Goal: Transaction & Acquisition: Purchase product/service

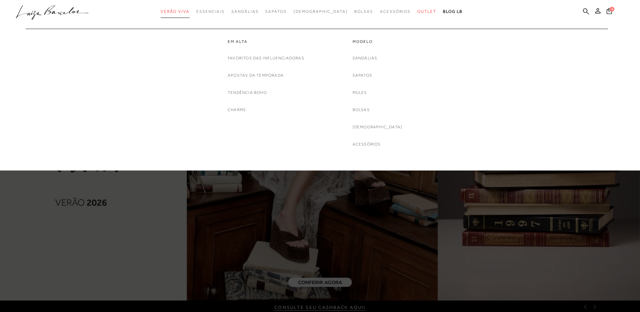
click at [190, 9] on span "Verão Viva" at bounding box center [175, 11] width 29 height 5
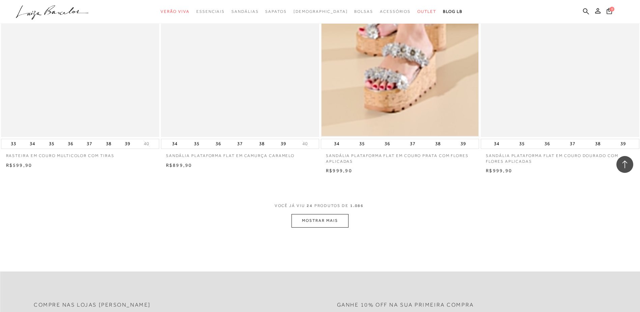
scroll to position [1552, 0]
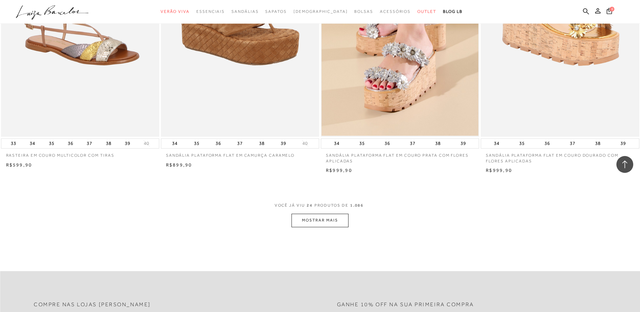
click at [307, 221] on button "MOSTRAR MAIS" at bounding box center [319, 220] width 57 height 13
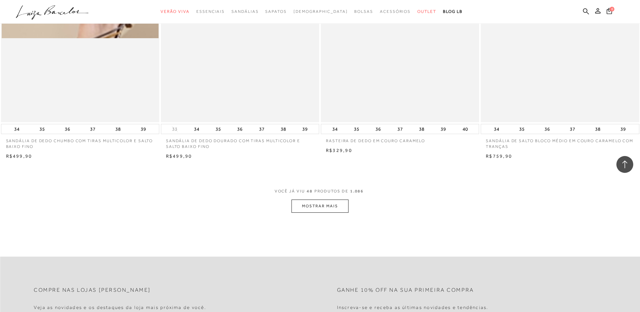
scroll to position [3306, 0]
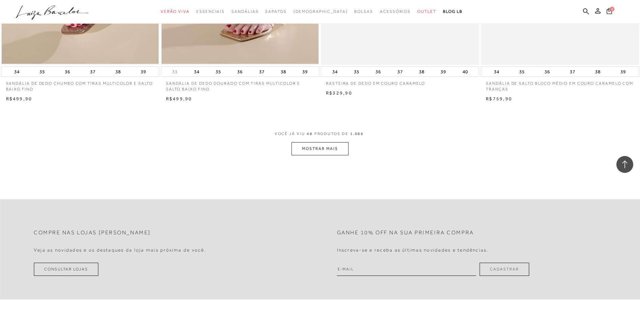
click at [334, 155] on button "MOSTRAR MAIS" at bounding box center [319, 148] width 57 height 13
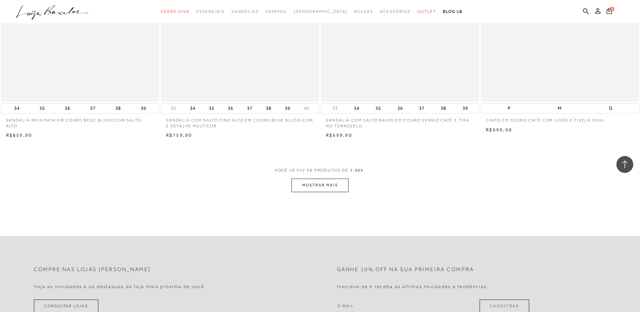
scroll to position [4959, 0]
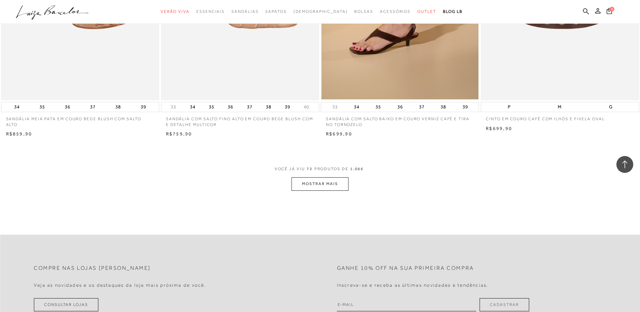
click at [307, 190] on button "MOSTRAR MAIS" at bounding box center [319, 183] width 57 height 13
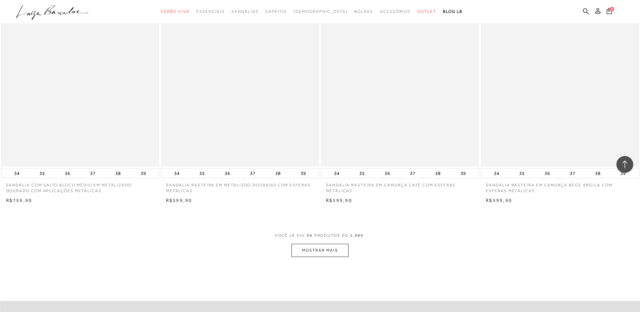
scroll to position [6578, 0]
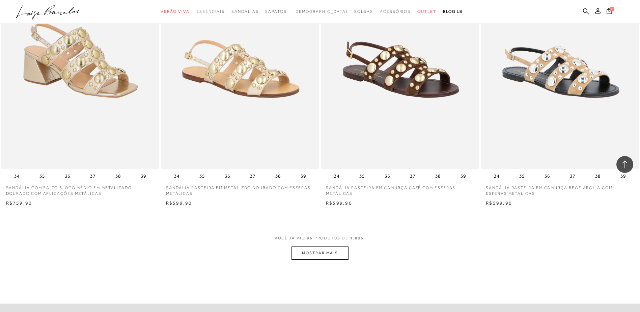
click at [306, 258] on button "MOSTRAR MAIS" at bounding box center [319, 252] width 57 height 13
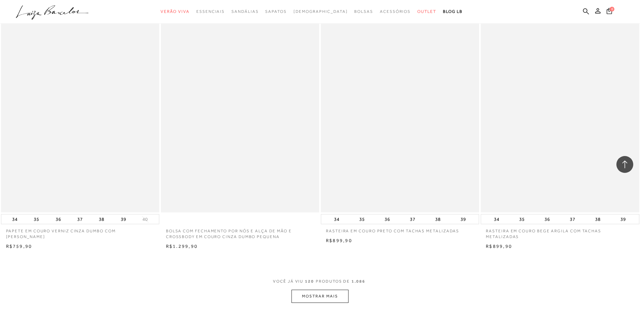
scroll to position [8231, 0]
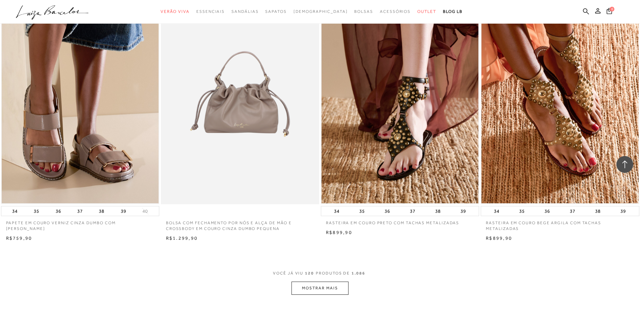
click at [312, 292] on button "MOSTRAR MAIS" at bounding box center [319, 287] width 57 height 13
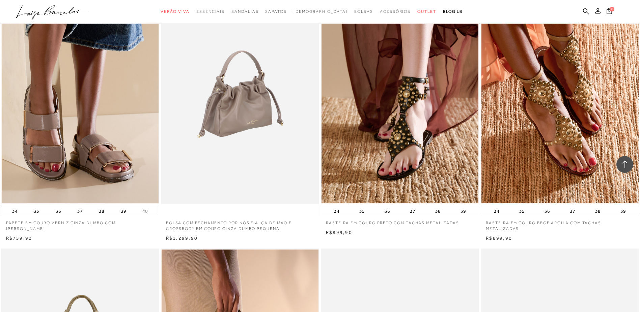
click at [238, 146] on img at bounding box center [241, 85] width 158 height 237
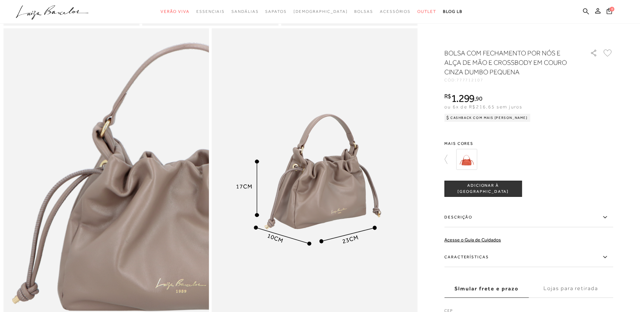
scroll to position [405, 0]
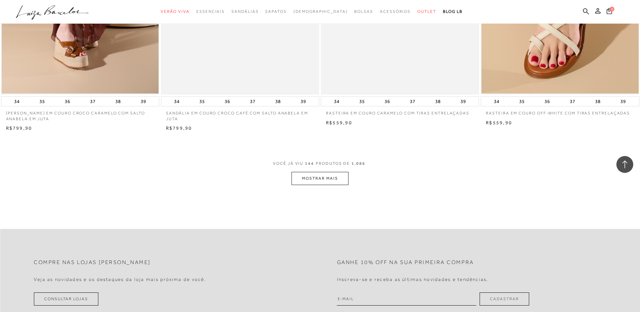
scroll to position [10086, 0]
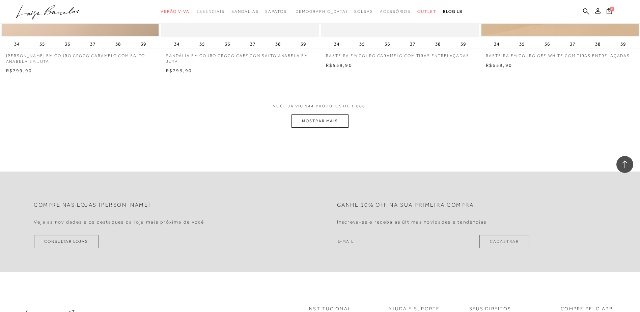
click at [328, 128] on button "MOSTRAR MAIS" at bounding box center [319, 120] width 57 height 13
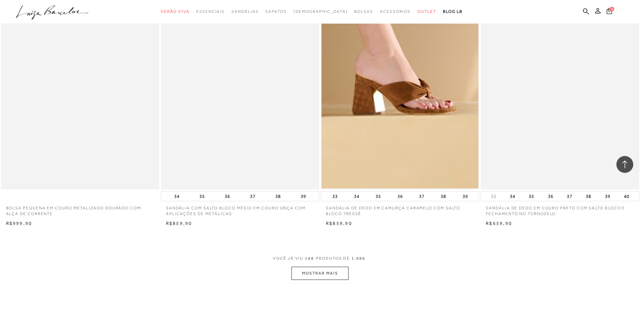
scroll to position [11739, 0]
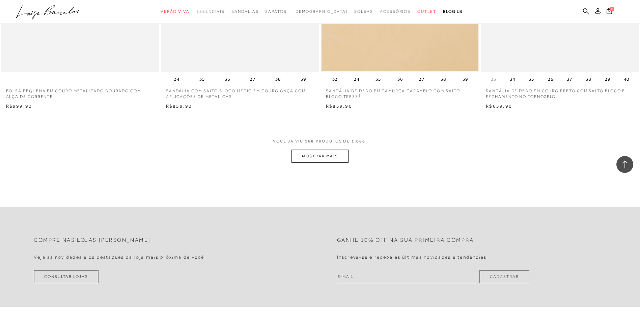
click at [327, 159] on button "MOSTRAR MAIS" at bounding box center [319, 155] width 57 height 13
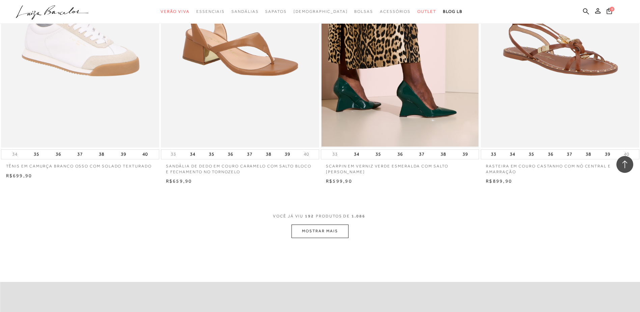
scroll to position [13358, 0]
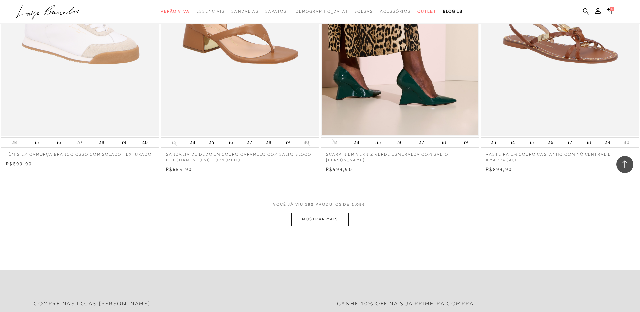
click at [329, 226] on button "MOSTRAR MAIS" at bounding box center [319, 219] width 57 height 13
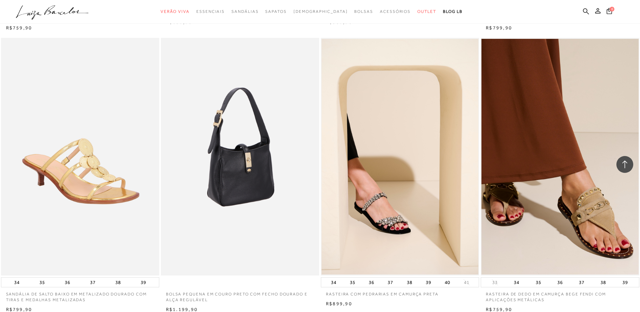
scroll to position [14876, 0]
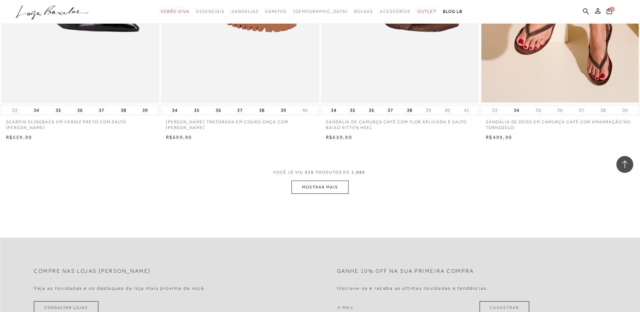
click at [309, 194] on button "MOSTRAR MAIS" at bounding box center [319, 186] width 57 height 13
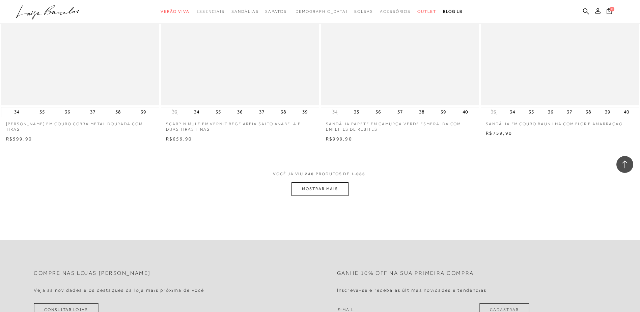
scroll to position [16765, 0]
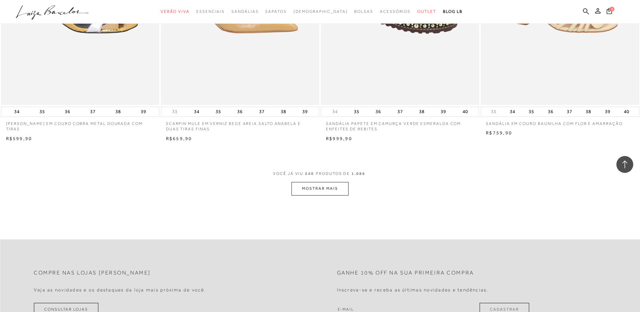
click at [301, 190] on button "MOSTRAR MAIS" at bounding box center [319, 188] width 57 height 13
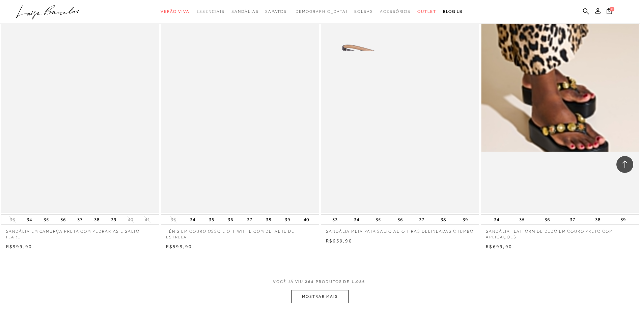
scroll to position [18452, 0]
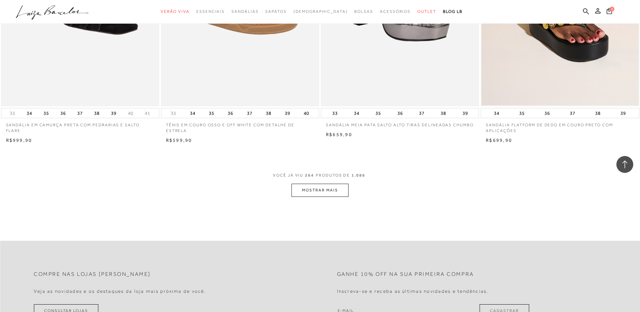
click at [313, 195] on button "MOSTRAR MAIS" at bounding box center [319, 190] width 57 height 13
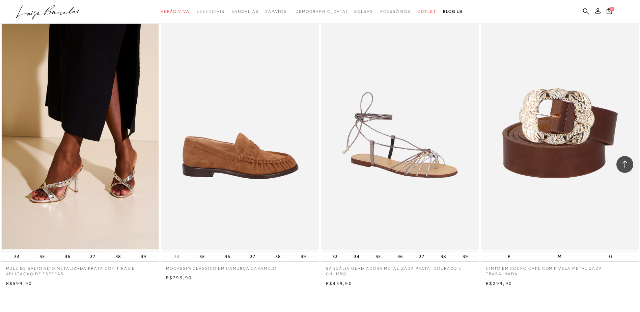
scroll to position [20071, 0]
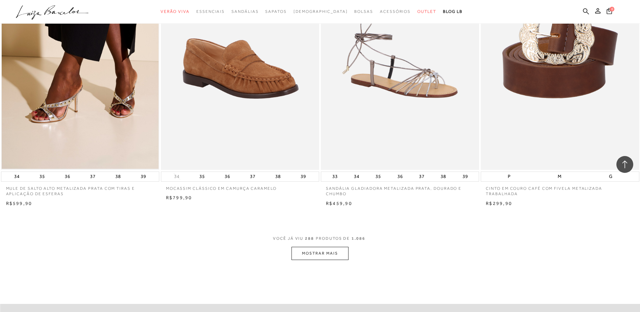
click at [325, 258] on button "MOSTRAR MAIS" at bounding box center [319, 253] width 57 height 13
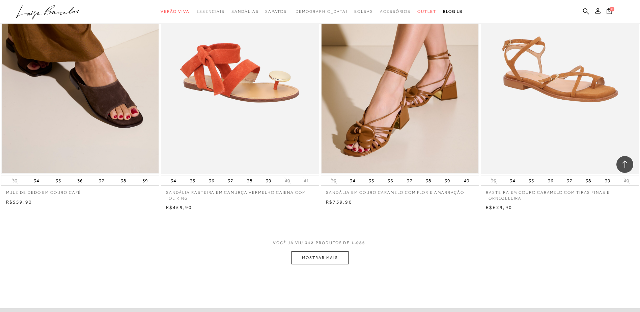
scroll to position [21758, 0]
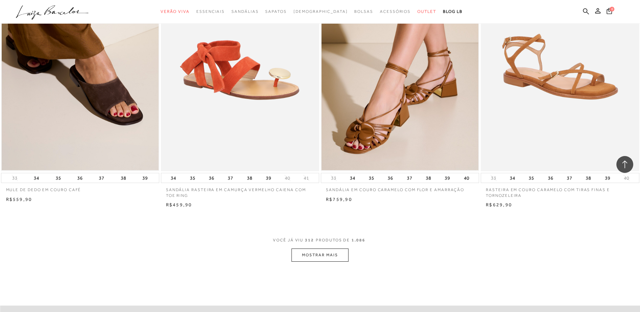
click at [336, 257] on button "MOSTRAR MAIS" at bounding box center [319, 254] width 57 height 13
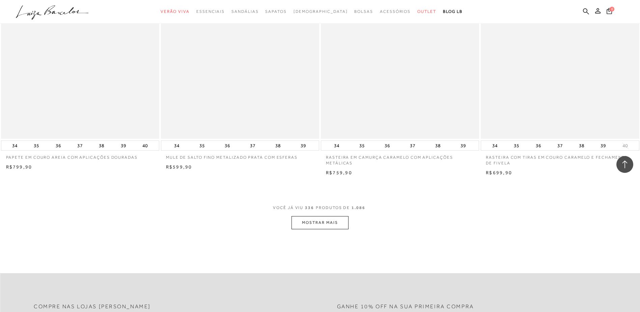
scroll to position [23512, 0]
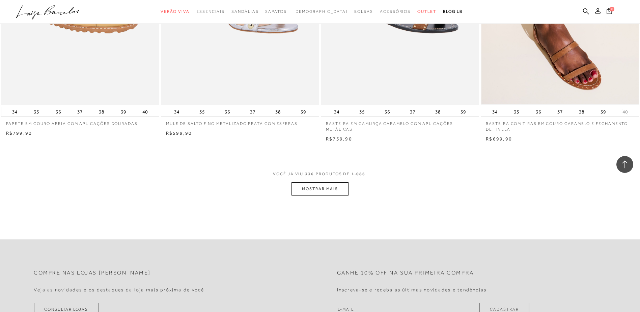
click at [313, 195] on button "MOSTRAR MAIS" at bounding box center [319, 188] width 57 height 13
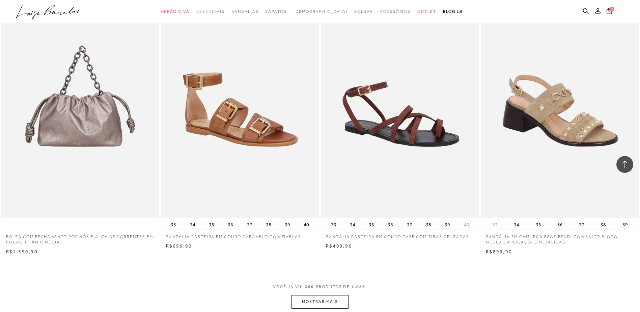
scroll to position [25198, 0]
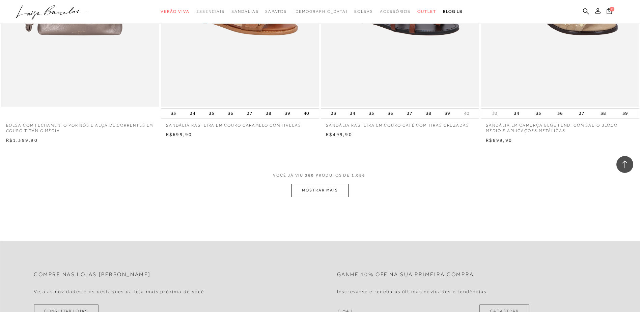
click at [313, 195] on button "MOSTRAR MAIS" at bounding box center [319, 190] width 57 height 13
